Goal: Task Accomplishment & Management: Use online tool/utility

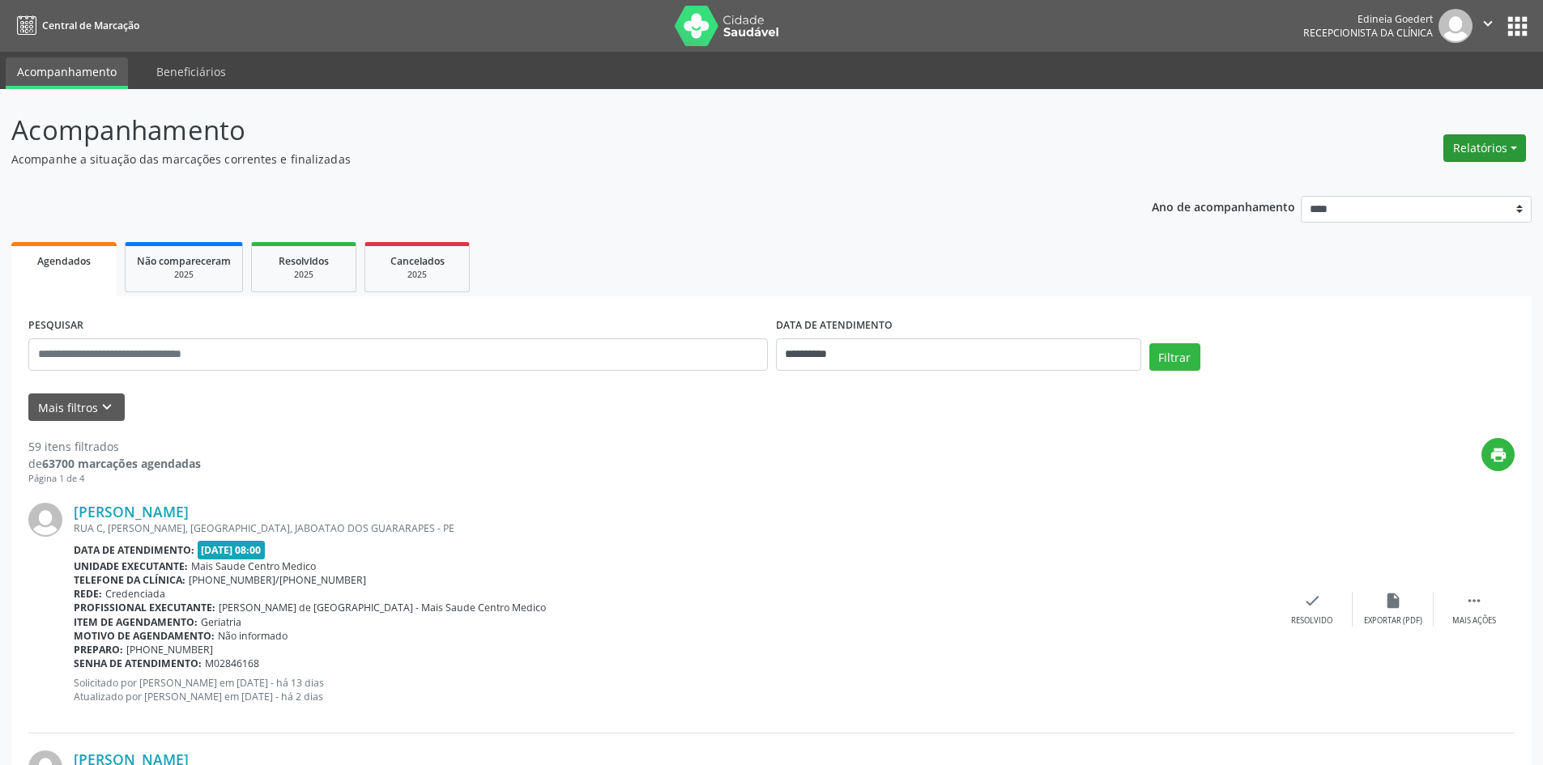
click at [1491, 152] on button "Relatórios" at bounding box center [1484, 148] width 83 height 28
click at [1432, 177] on link "Agendamentos" at bounding box center [1440, 183] width 174 height 23
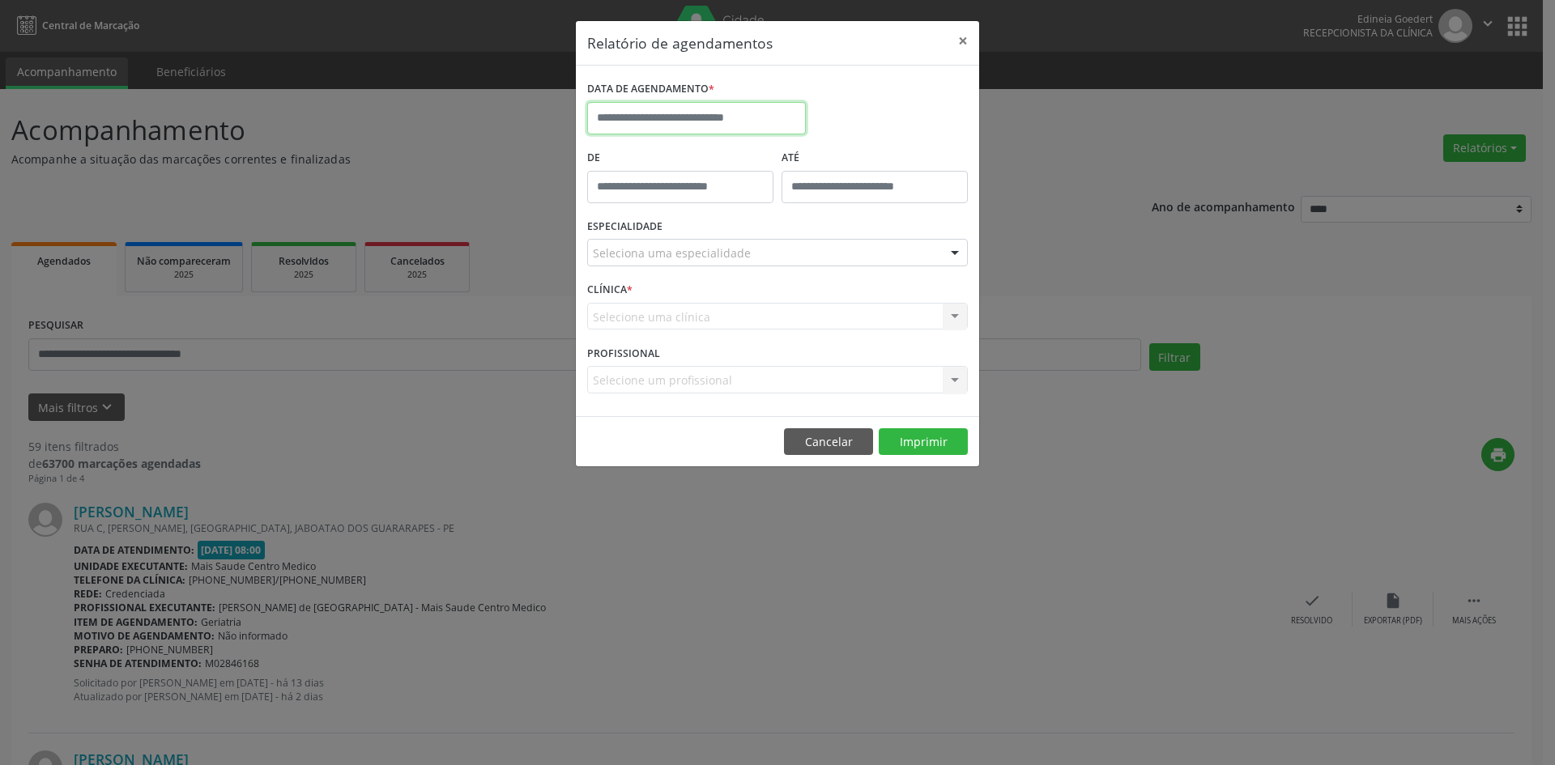
click at [722, 106] on input "text" at bounding box center [696, 118] width 219 height 32
click at [642, 265] on span "11" at bounding box center [640, 268] width 32 height 32
type input "**********"
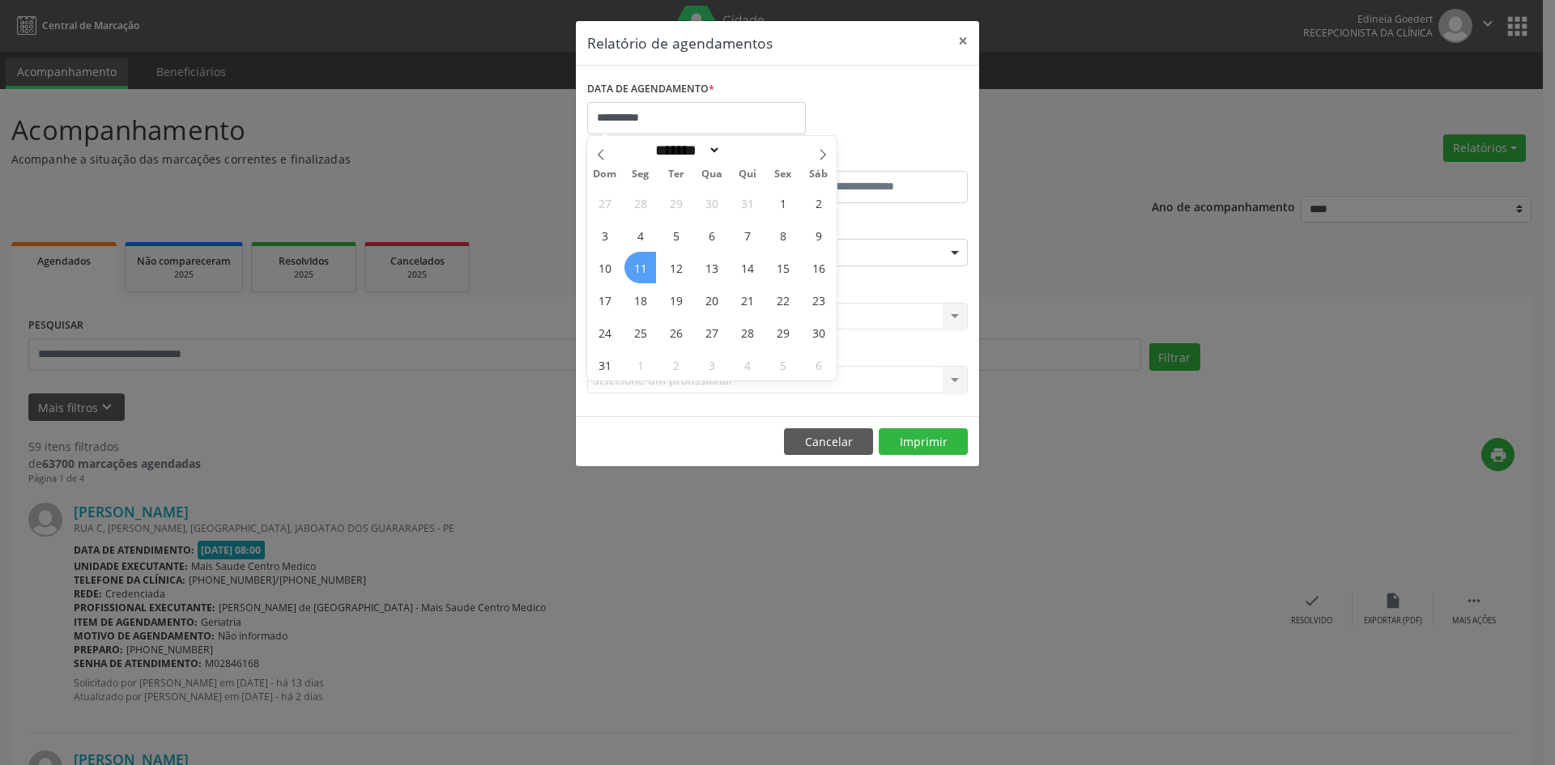
click at [642, 265] on span "11" at bounding box center [640, 268] width 32 height 32
drag, startPoint x: 801, startPoint y: 232, endPoint x: 793, endPoint y: 243, distance: 13.9
click at [793, 243] on div "ESPECIALIDADE Seleciona uma especialidade Todas as especialidades Alergologia A…" at bounding box center [777, 246] width 389 height 63
click at [732, 264] on div "Seleciona uma especialidade" at bounding box center [777, 253] width 381 height 28
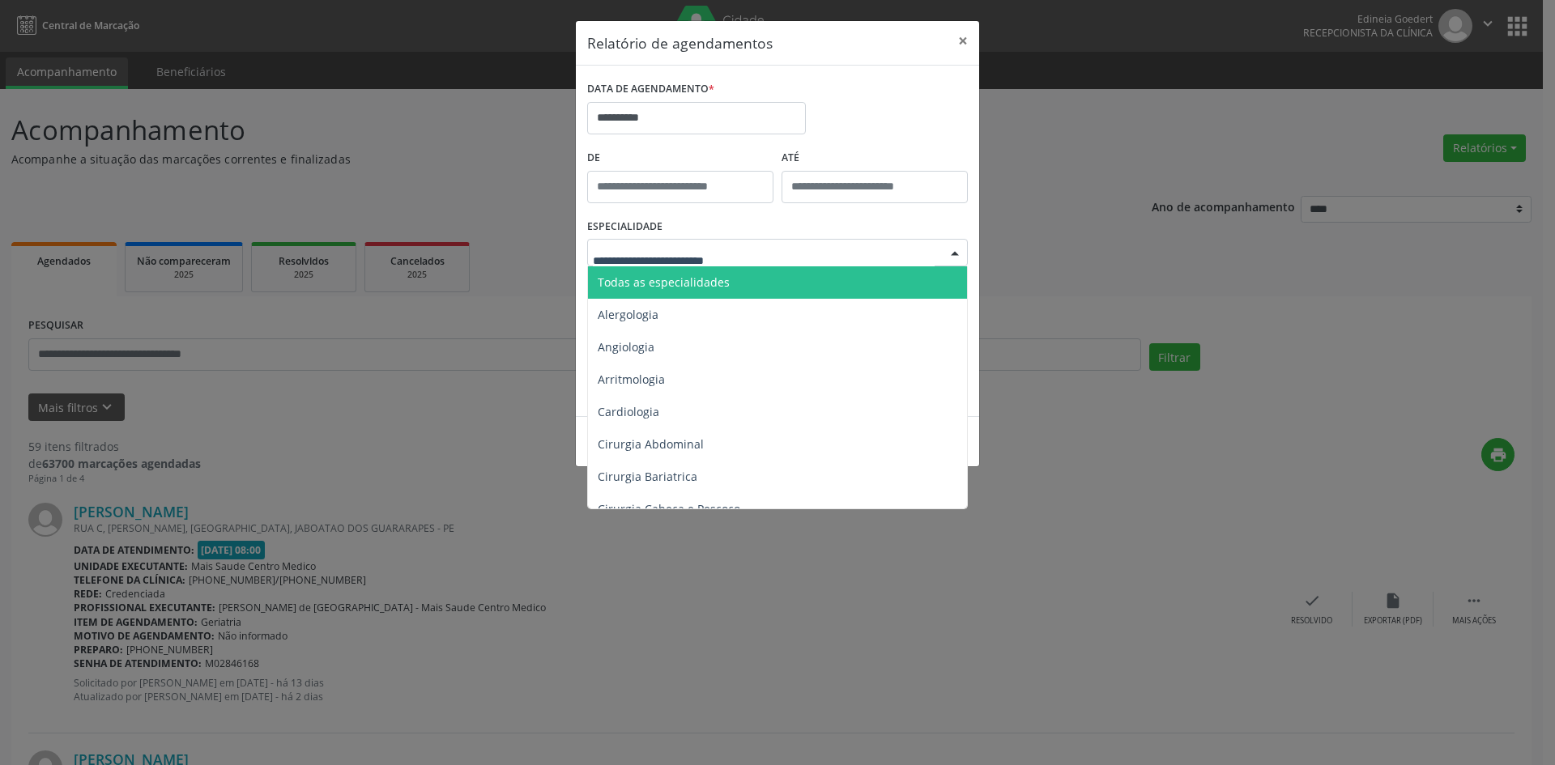
click at [734, 272] on span "Todas as especialidades" at bounding box center [778, 282] width 381 height 32
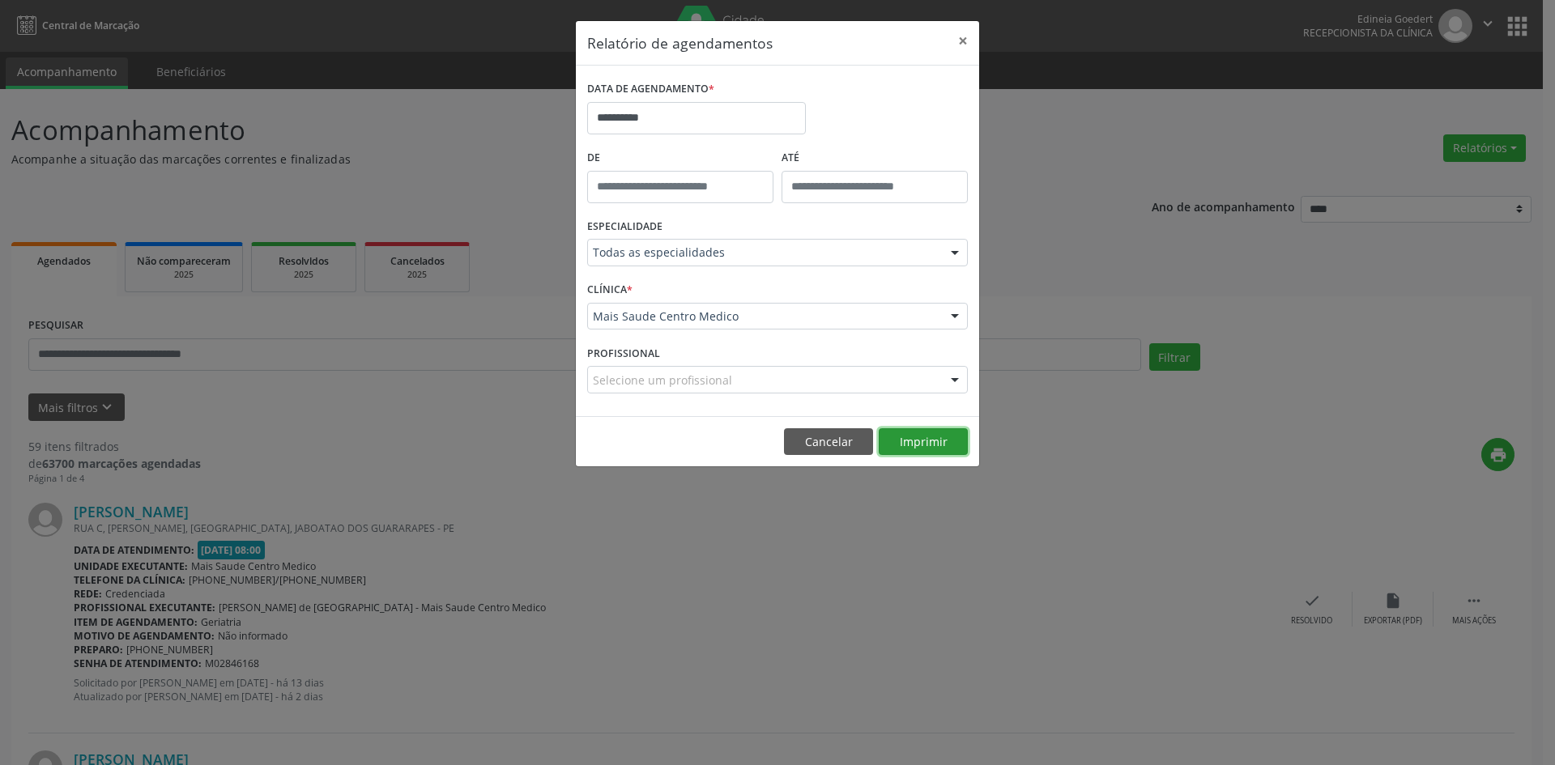
click at [906, 442] on button "Imprimir" at bounding box center [923, 442] width 89 height 28
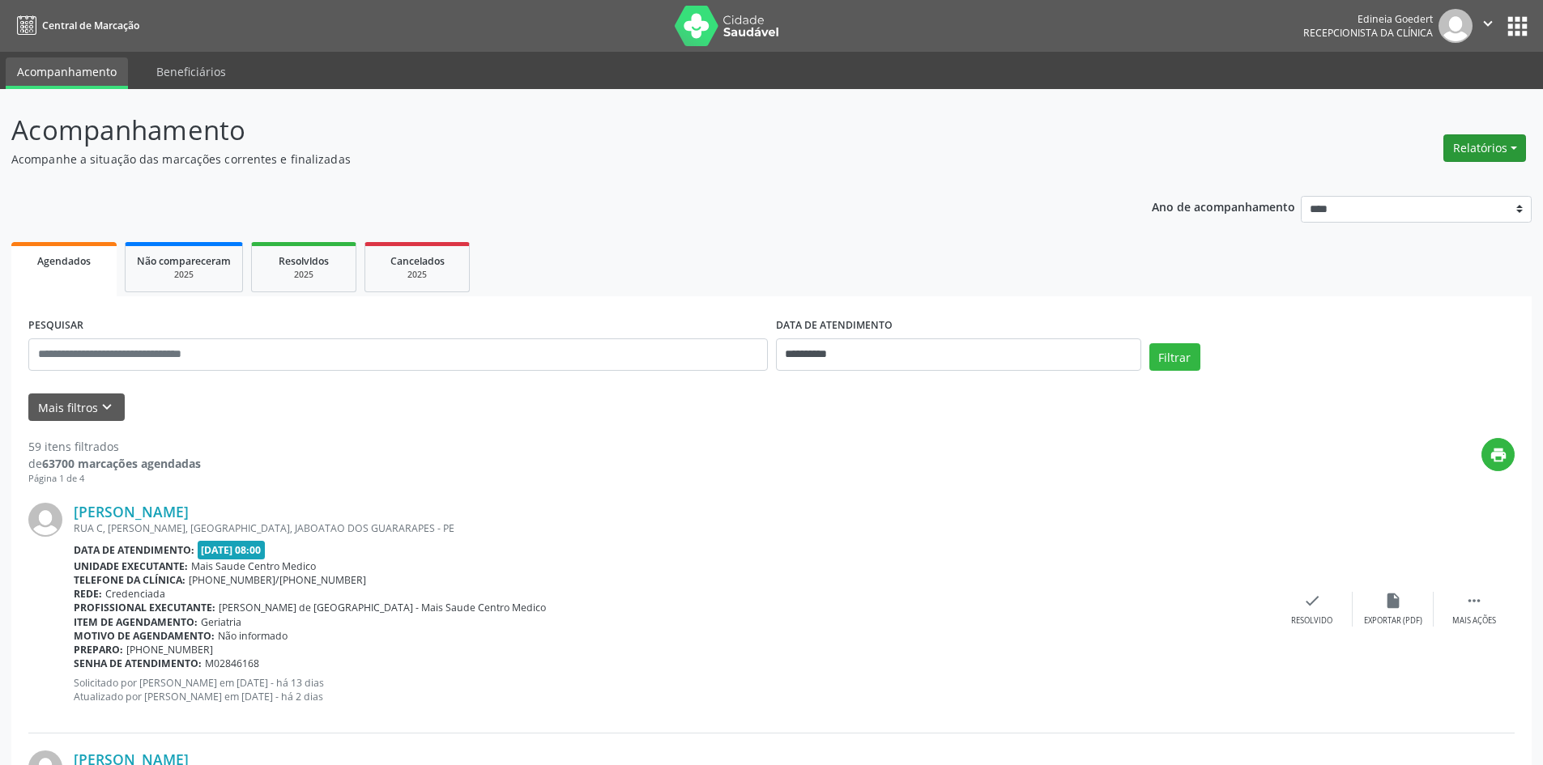
click at [1464, 160] on button "Relatórios" at bounding box center [1484, 148] width 83 height 28
click at [1450, 179] on link "Agendamentos" at bounding box center [1440, 183] width 174 height 23
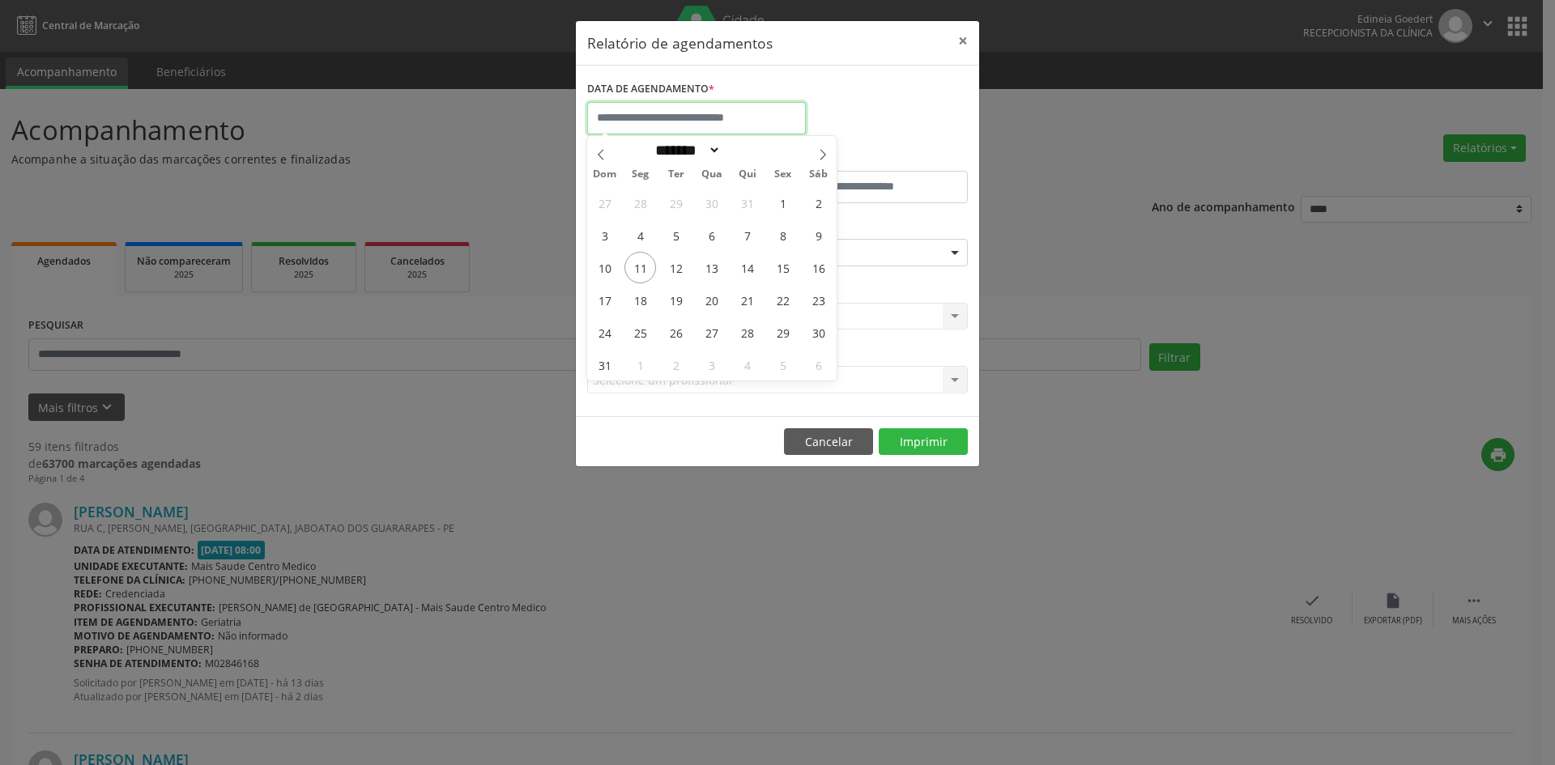
click at [723, 120] on input "text" at bounding box center [696, 118] width 219 height 32
click at [637, 274] on span "11" at bounding box center [640, 268] width 32 height 32
type input "**********"
click at [638, 270] on span "11" at bounding box center [640, 268] width 32 height 32
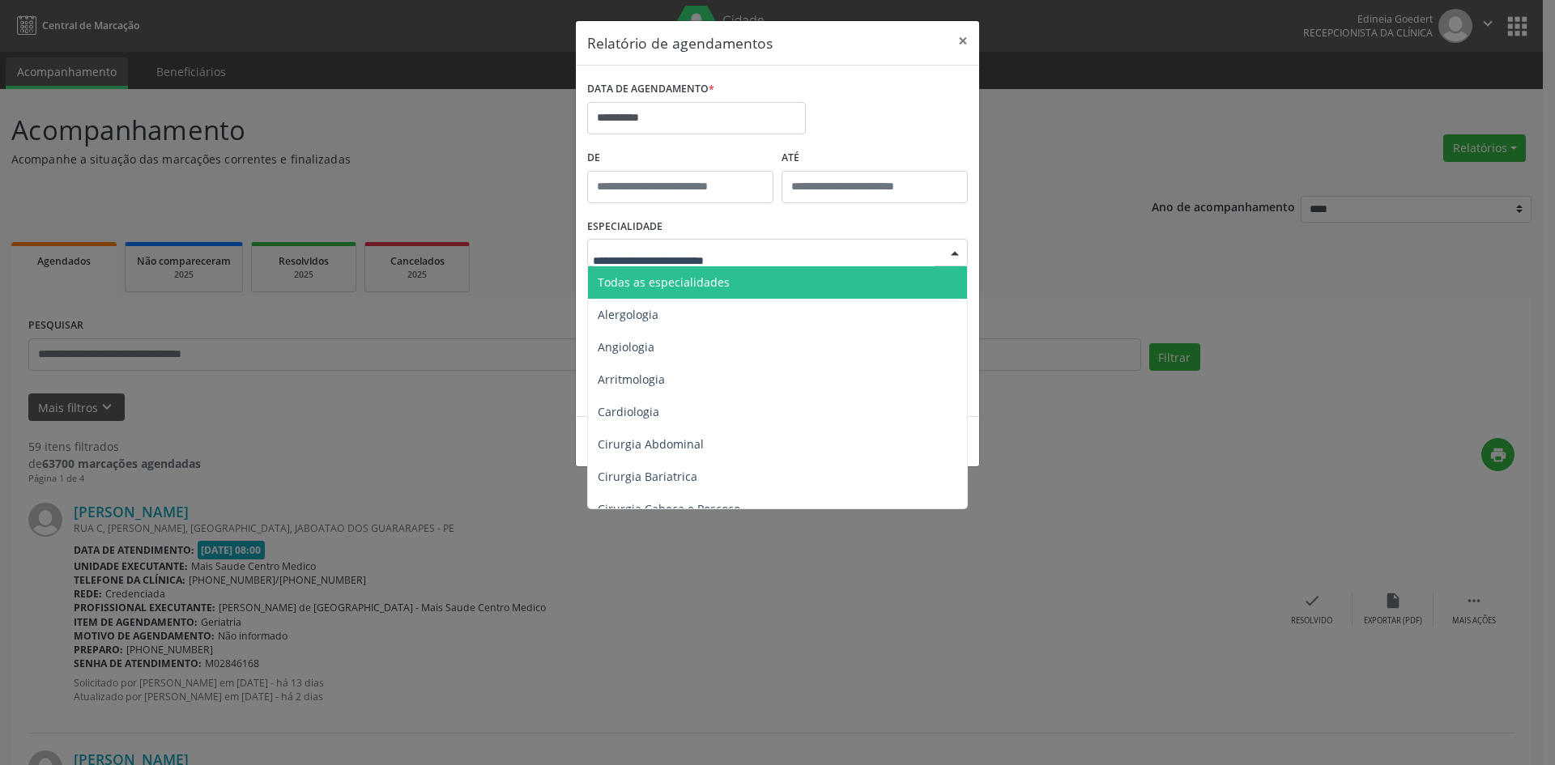
click at [682, 292] on span "Todas as especialidades" at bounding box center [778, 282] width 381 height 32
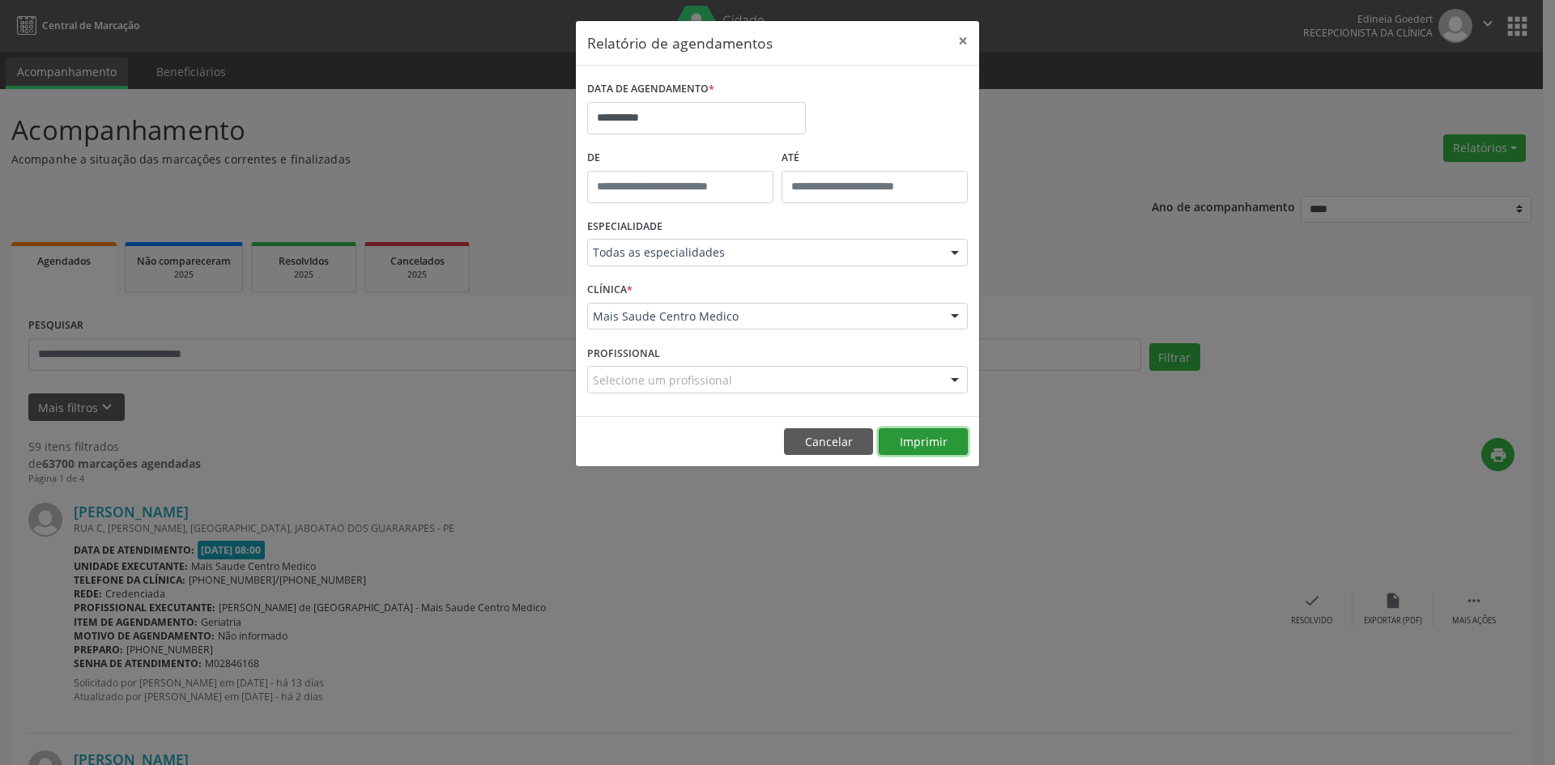
click at [955, 442] on button "Imprimir" at bounding box center [923, 442] width 89 height 28
